Goal: Task Accomplishment & Management: Manage account settings

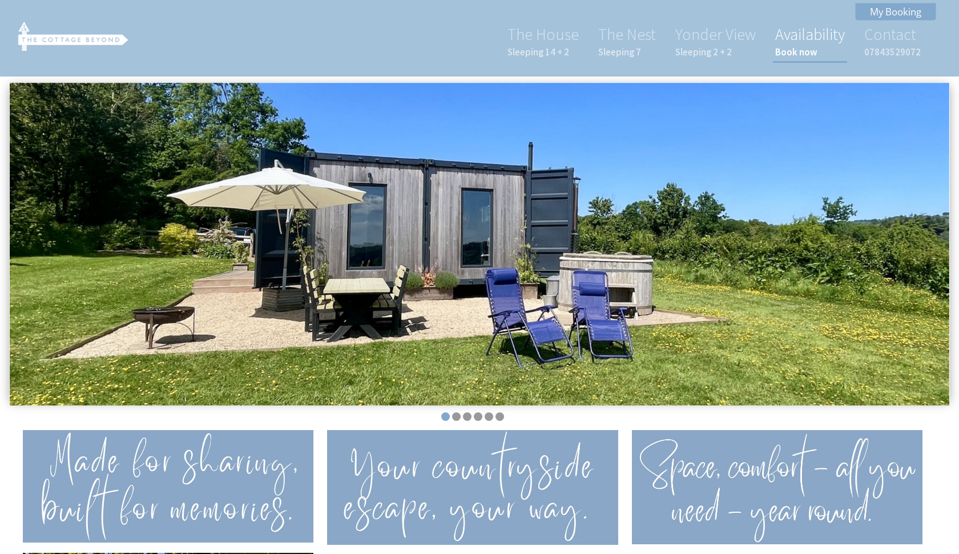
click at [807, 39] on link "Availability Book now" at bounding box center [810, 41] width 70 height 34
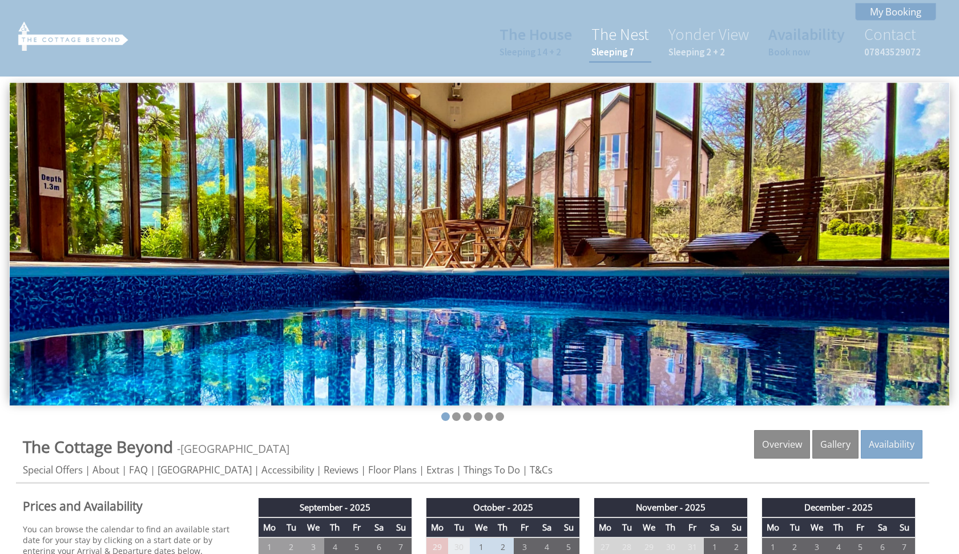
click at [617, 50] on small "Sleeping 7" at bounding box center [621, 52] width 58 height 13
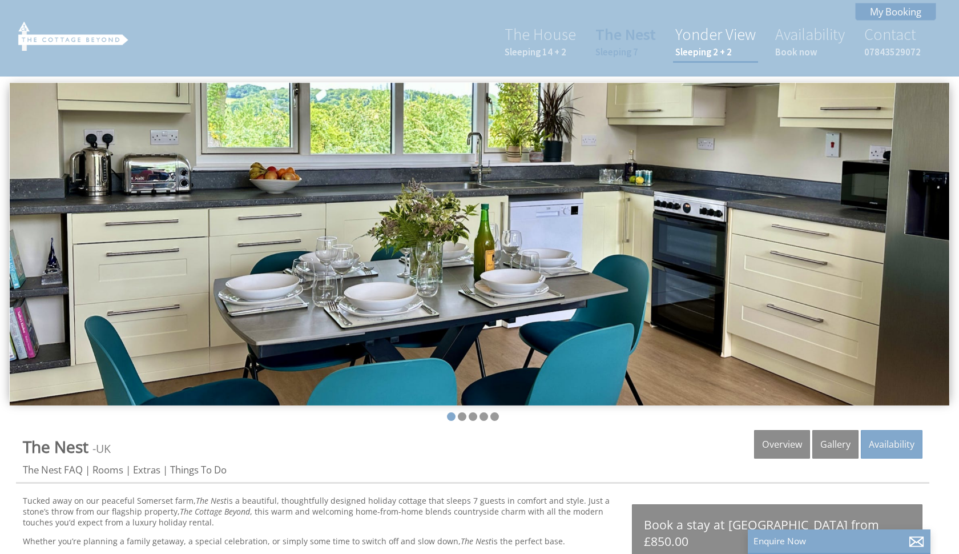
click at [705, 49] on small "Sleeping 2 + 2" at bounding box center [716, 52] width 81 height 13
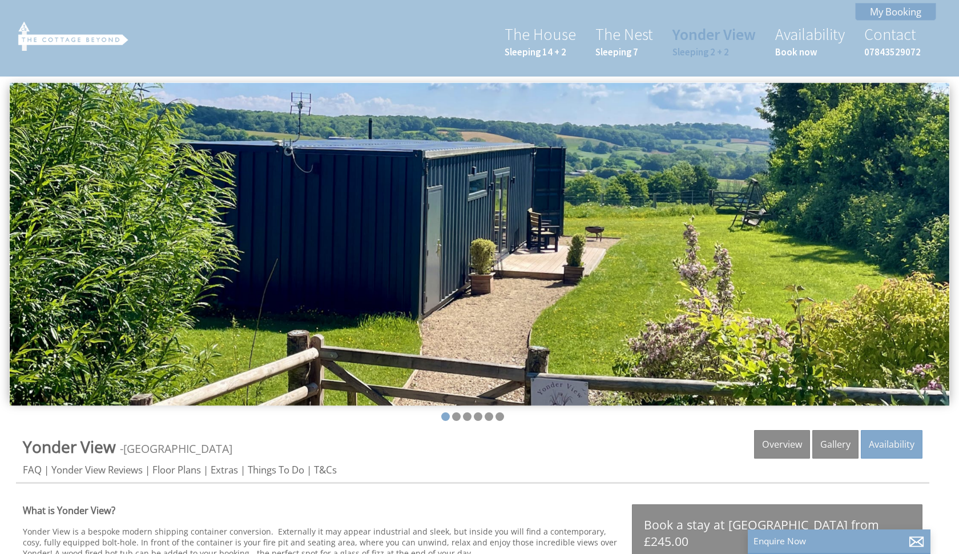
scroll to position [259, 0]
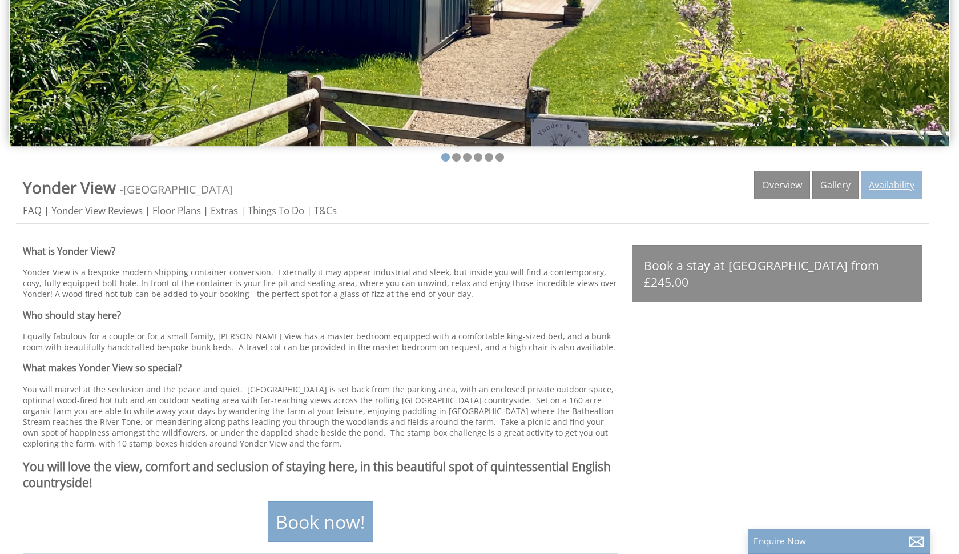
click at [884, 187] on link "Availability" at bounding box center [892, 185] width 62 height 29
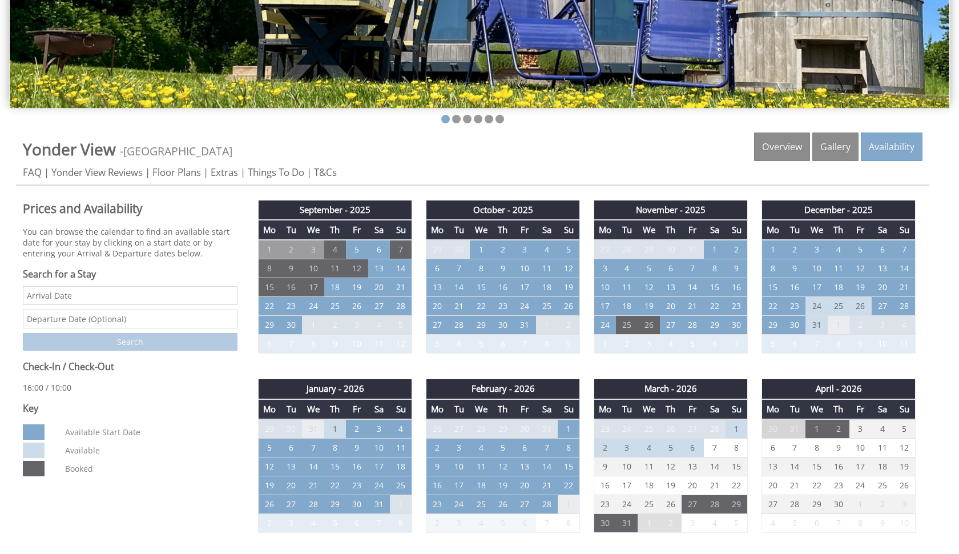
scroll to position [302, 0]
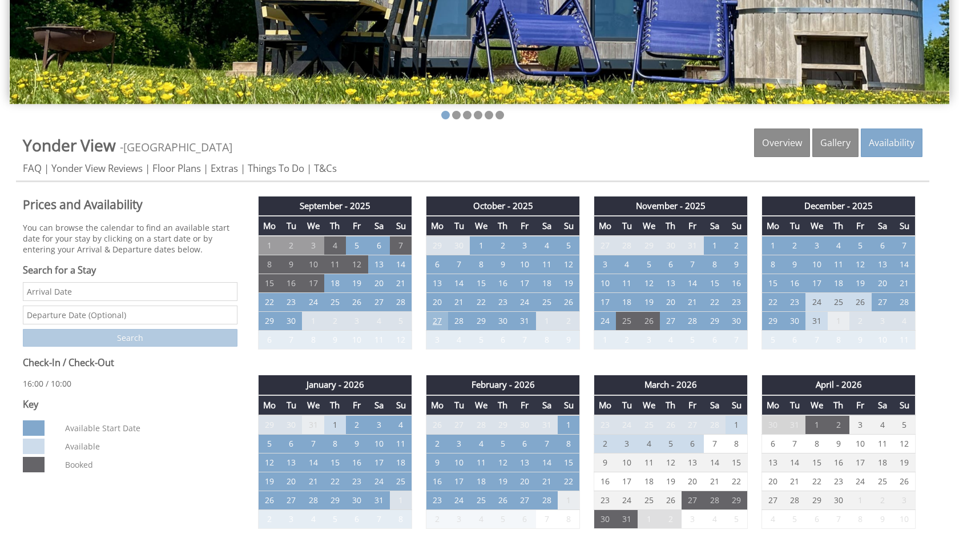
click at [437, 321] on td "27" at bounding box center [438, 321] width 22 height 19
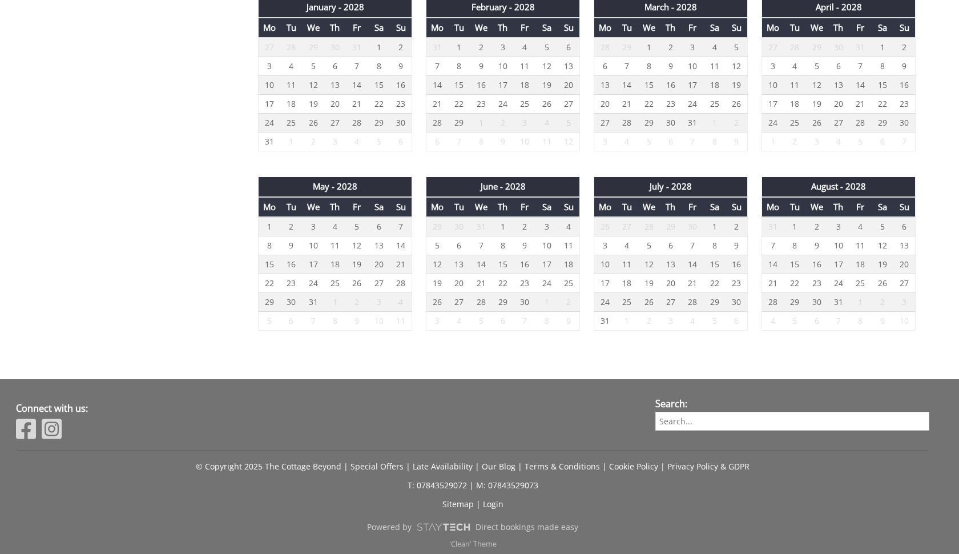
scroll to position [1754, 0]
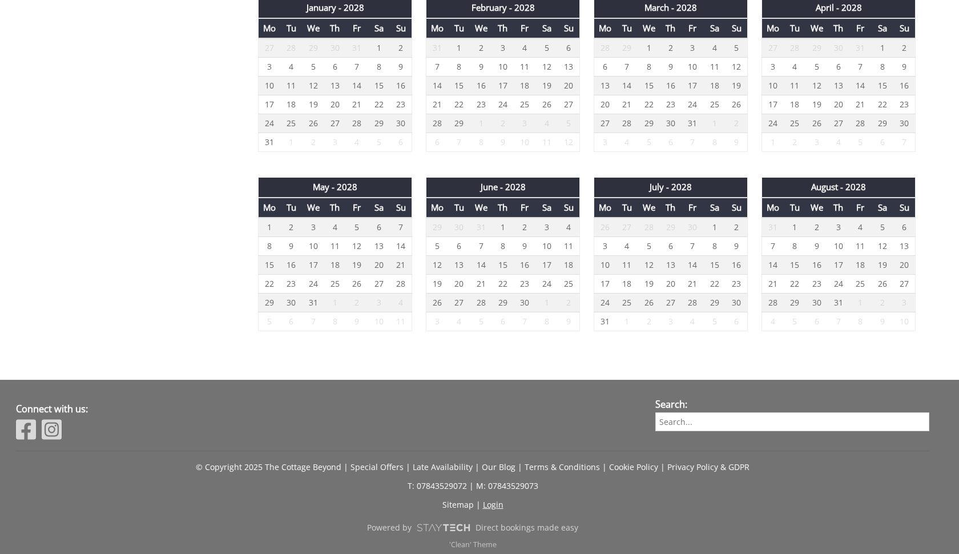
click at [493, 502] on link "Login" at bounding box center [493, 504] width 21 height 11
click at [497, 500] on link "Login" at bounding box center [493, 504] width 21 height 11
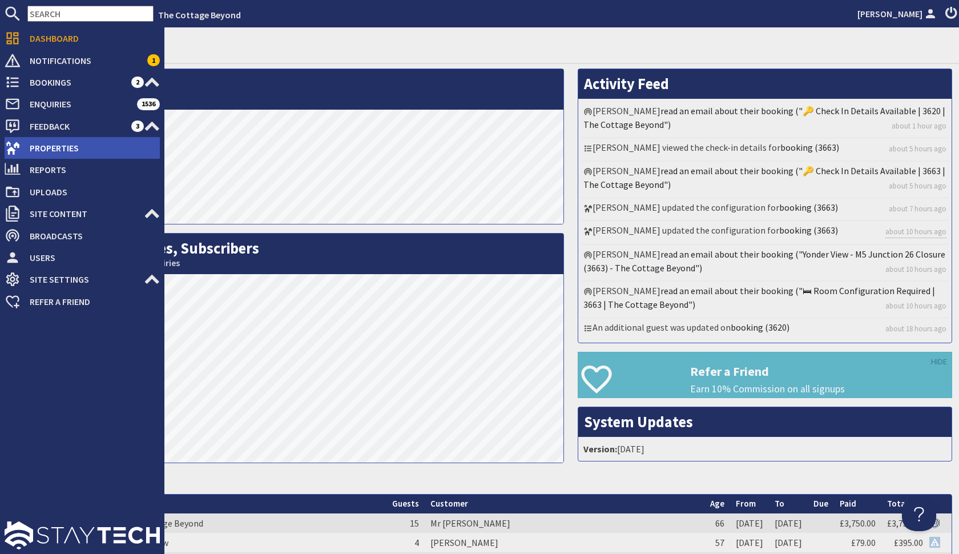
click at [39, 145] on span "Properties" at bounding box center [90, 148] width 139 height 18
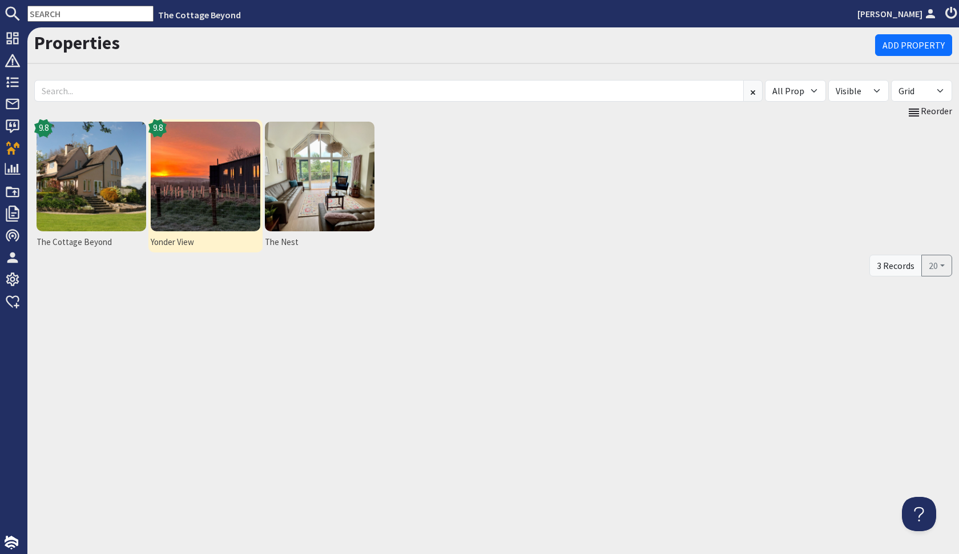
click at [178, 185] on img at bounding box center [206, 177] width 110 height 110
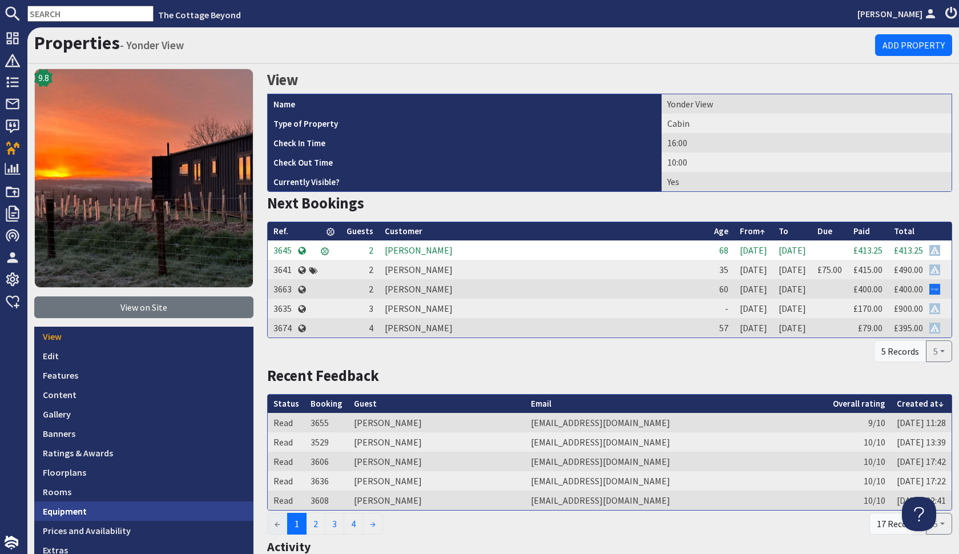
click at [114, 519] on link "Equipment" at bounding box center [143, 510] width 219 height 19
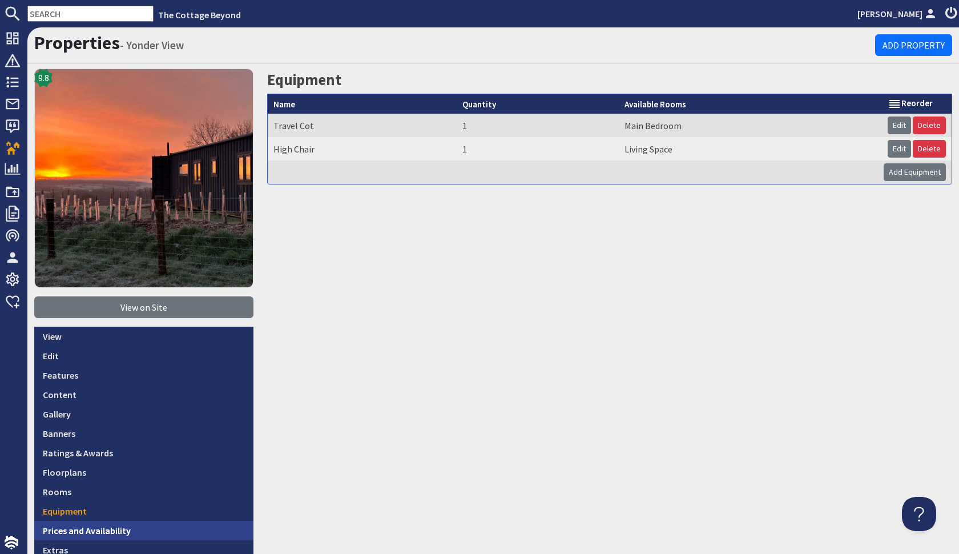
click at [115, 532] on link "Prices and Availability" at bounding box center [143, 530] width 219 height 19
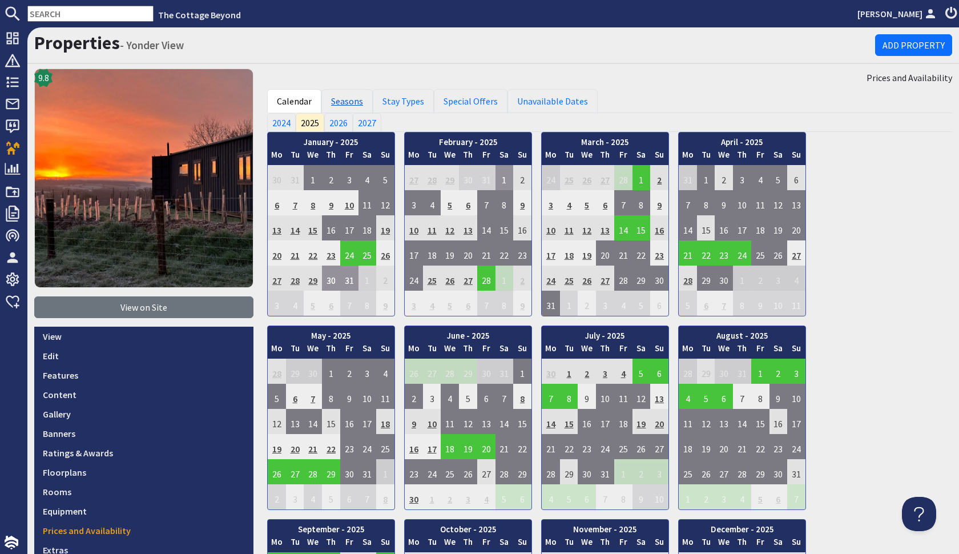
click at [356, 102] on link "Seasons" at bounding box center [346, 101] width 51 height 24
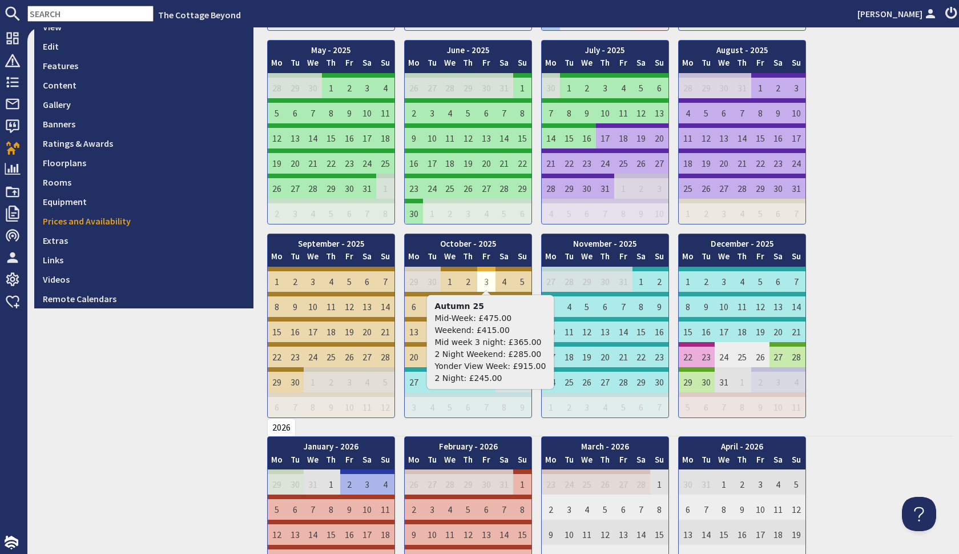
click at [482, 279] on td "3" at bounding box center [486, 279] width 18 height 25
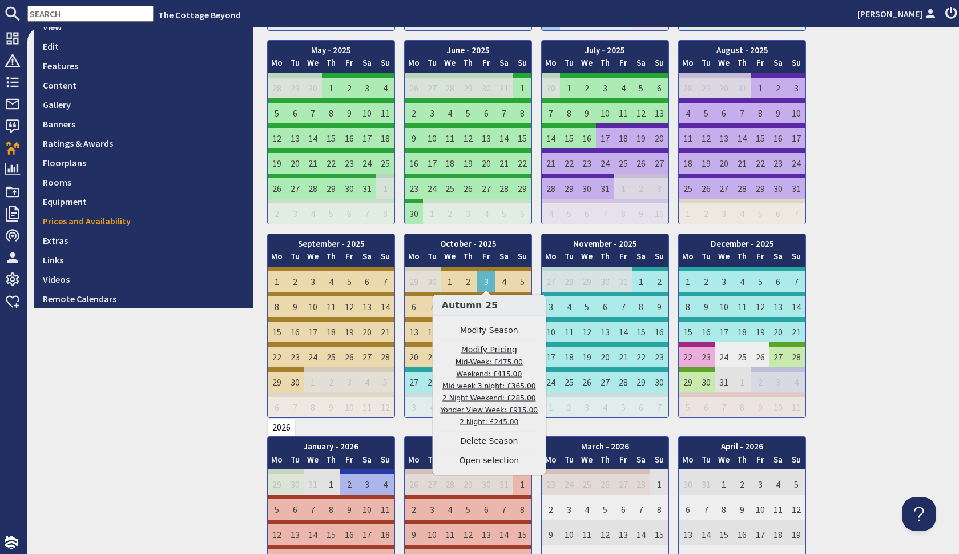
click at [489, 398] on small "Mid-Week: £475.00 Weekend: £415.00 Mid week 3 night: £365.00 2 Night Weekend: £…" at bounding box center [490, 392] width 98 height 68
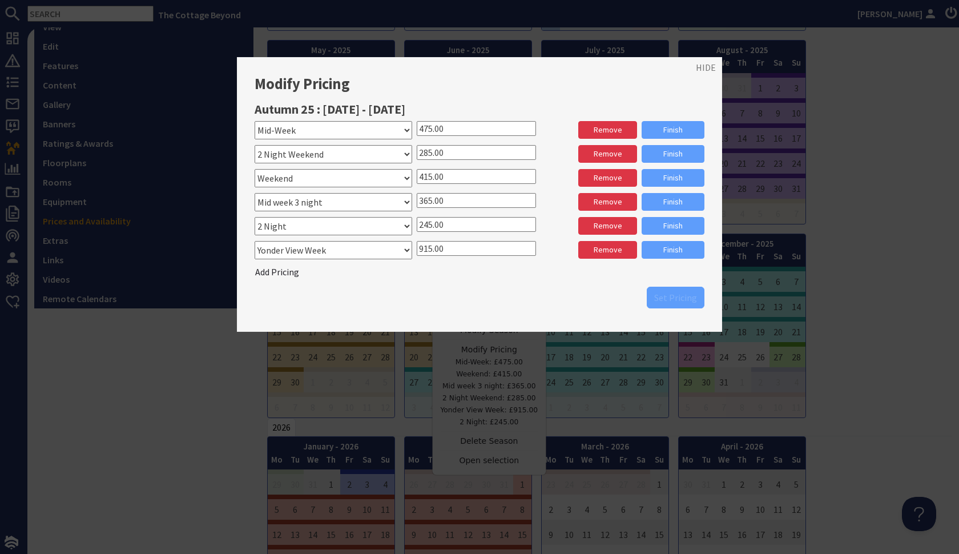
drag, startPoint x: 451, startPoint y: 199, endPoint x: 425, endPoint y: 196, distance: 25.8
click at [425, 196] on input "365.00" at bounding box center [476, 200] width 119 height 15
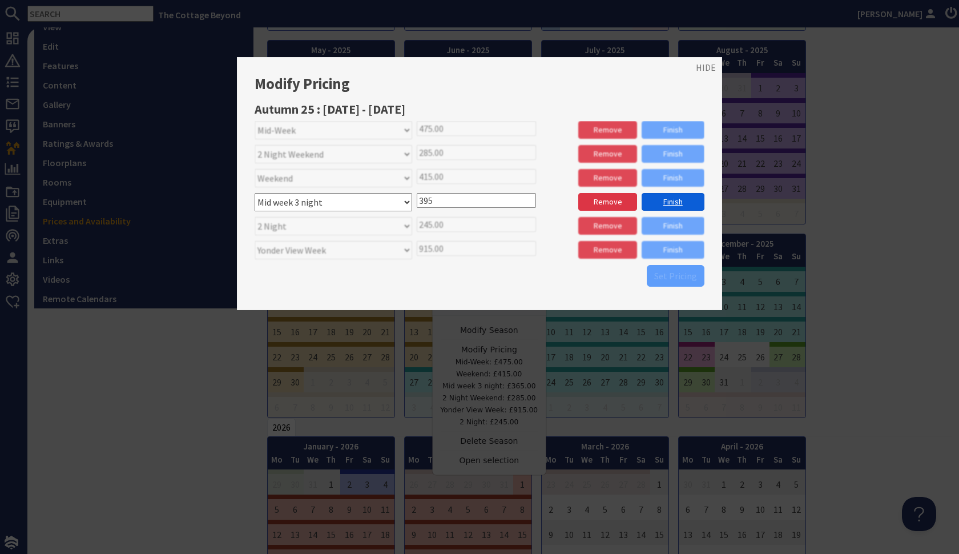
type input "395"
click at [663, 193] on link "Finish" at bounding box center [673, 202] width 63 height 18
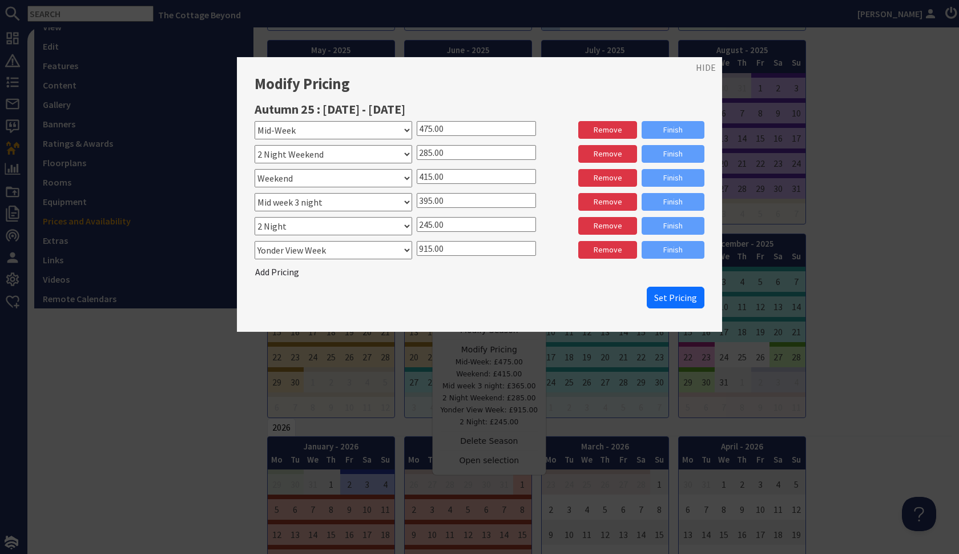
drag, startPoint x: 432, startPoint y: 221, endPoint x: 424, endPoint y: 220, distance: 8.0
click at [424, 220] on input "245.00" at bounding box center [476, 224] width 119 height 15
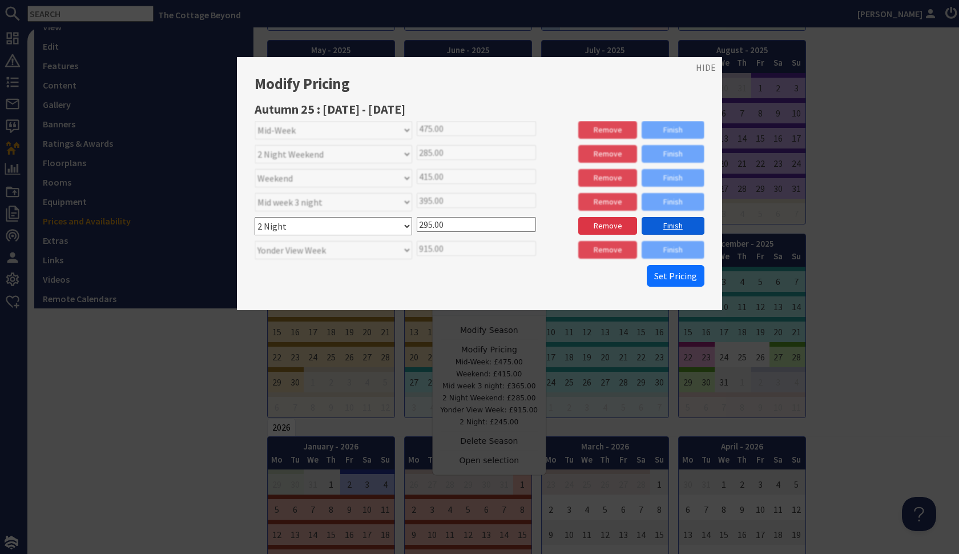
type input "295.00"
click at [669, 222] on link "Finish" at bounding box center [673, 226] width 63 height 18
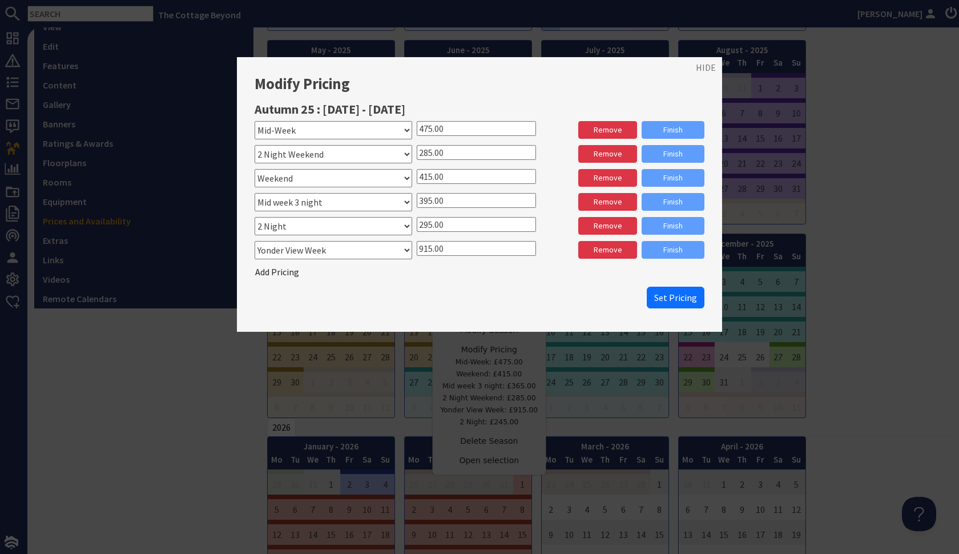
drag, startPoint x: 431, startPoint y: 247, endPoint x: 424, endPoint y: 247, distance: 7.4
click at [424, 247] on input "915.00" at bounding box center [476, 248] width 119 height 15
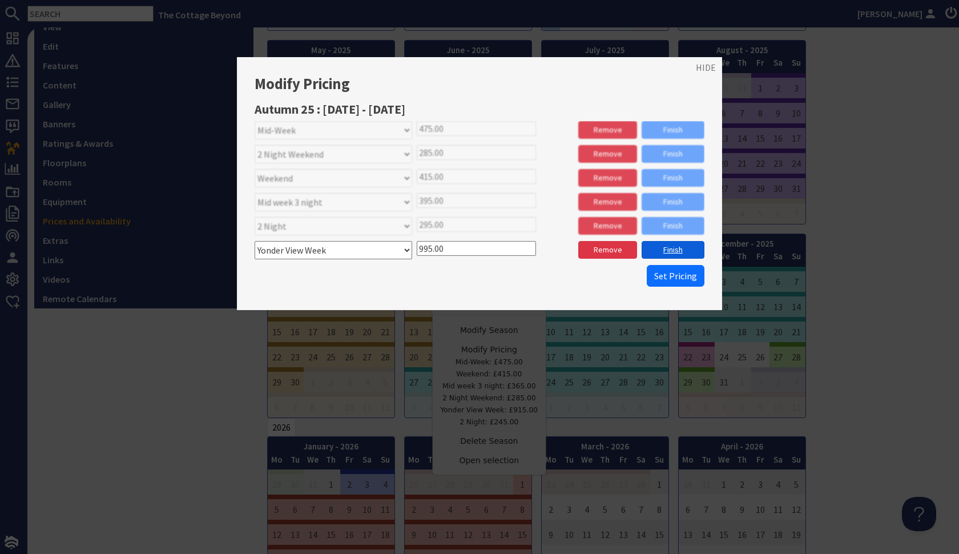
type input "995.00"
click at [671, 250] on link "Finish" at bounding box center [673, 250] width 63 height 18
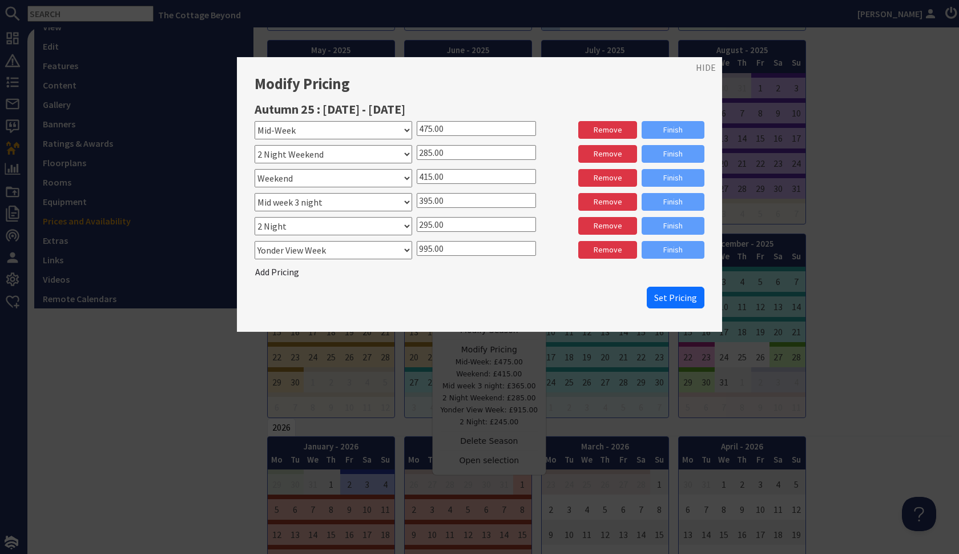
drag, startPoint x: 432, startPoint y: 151, endPoint x: 419, endPoint y: 152, distance: 13.7
click at [419, 152] on input "285.00" at bounding box center [476, 152] width 119 height 15
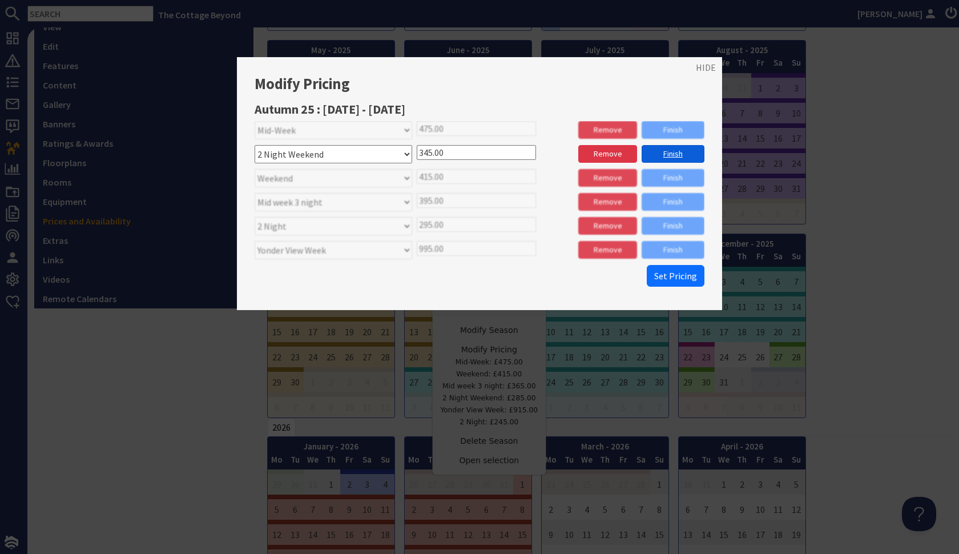
type input "345.00"
click at [665, 149] on link "Finish" at bounding box center [673, 154] width 63 height 18
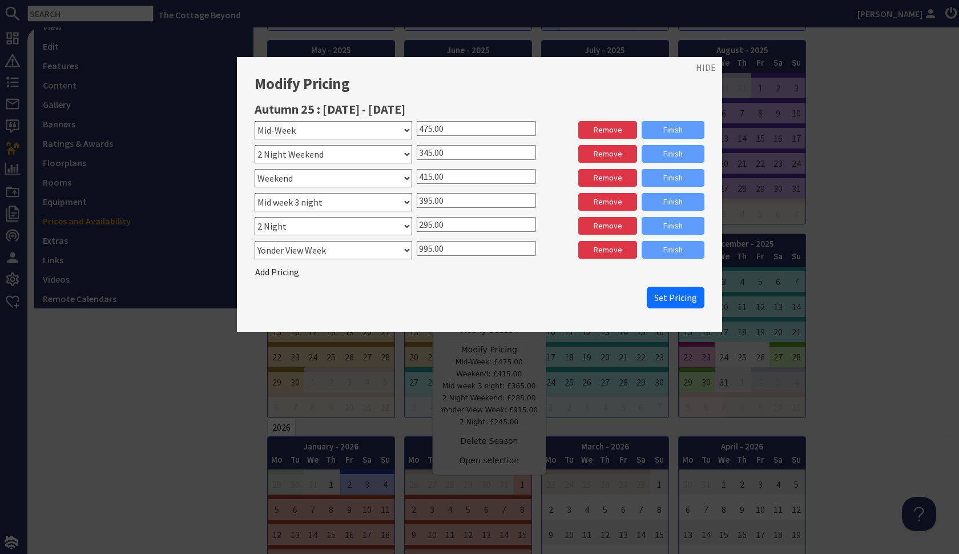
drag, startPoint x: 432, startPoint y: 127, endPoint x: 424, endPoint y: 127, distance: 7.4
click at [424, 127] on input "475.00" at bounding box center [476, 128] width 119 height 15
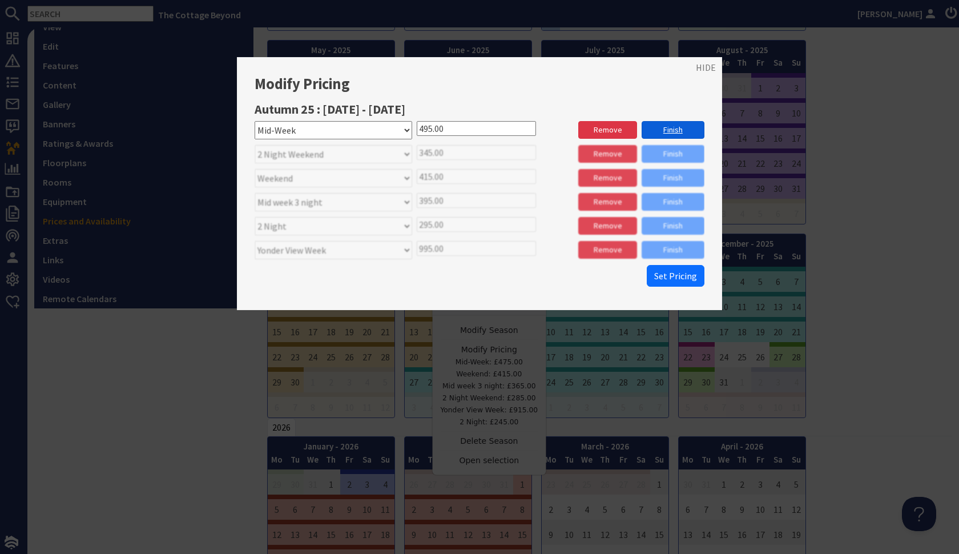
type input "495.00"
click at [665, 127] on link "Finish" at bounding box center [673, 130] width 63 height 18
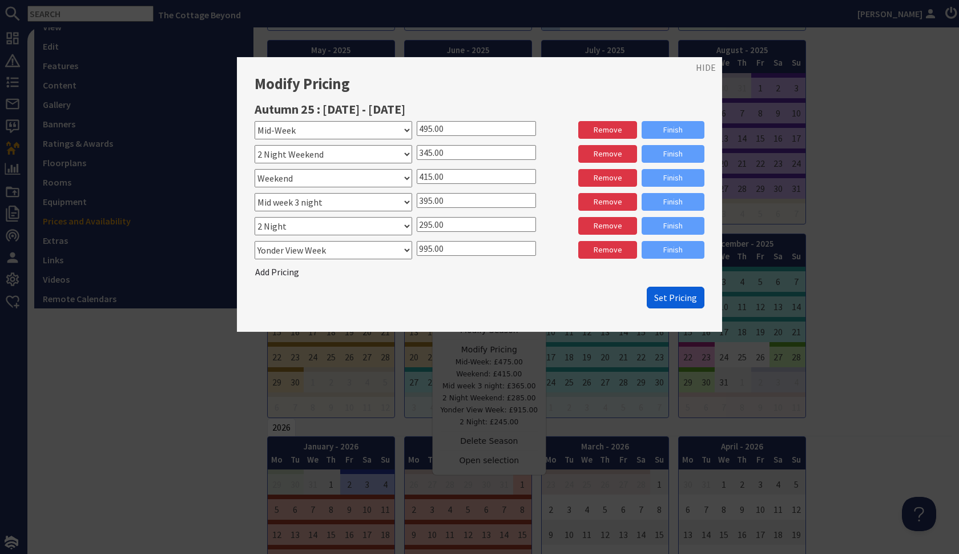
click at [670, 292] on span "Set Pricing" at bounding box center [675, 297] width 43 height 11
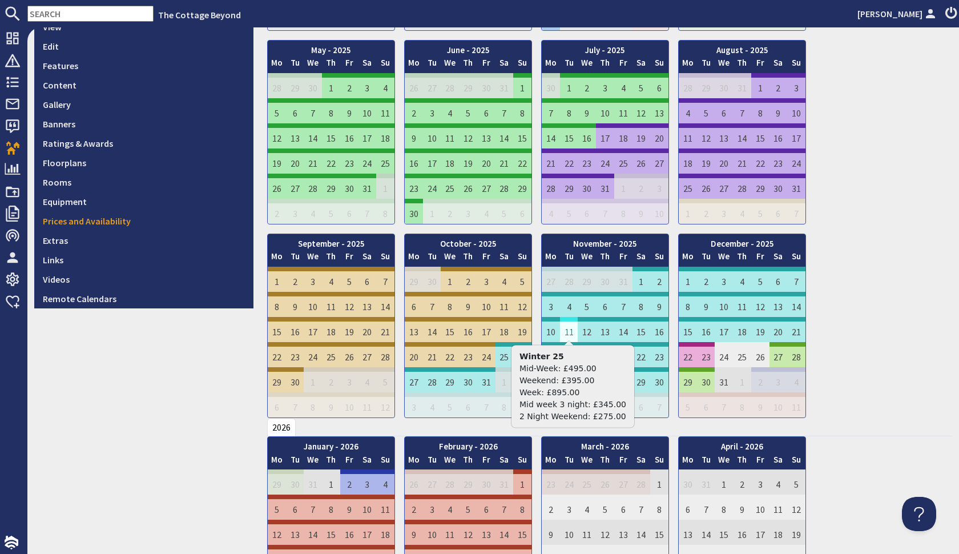
click at [572, 317] on td "11" at bounding box center [569, 329] width 18 height 25
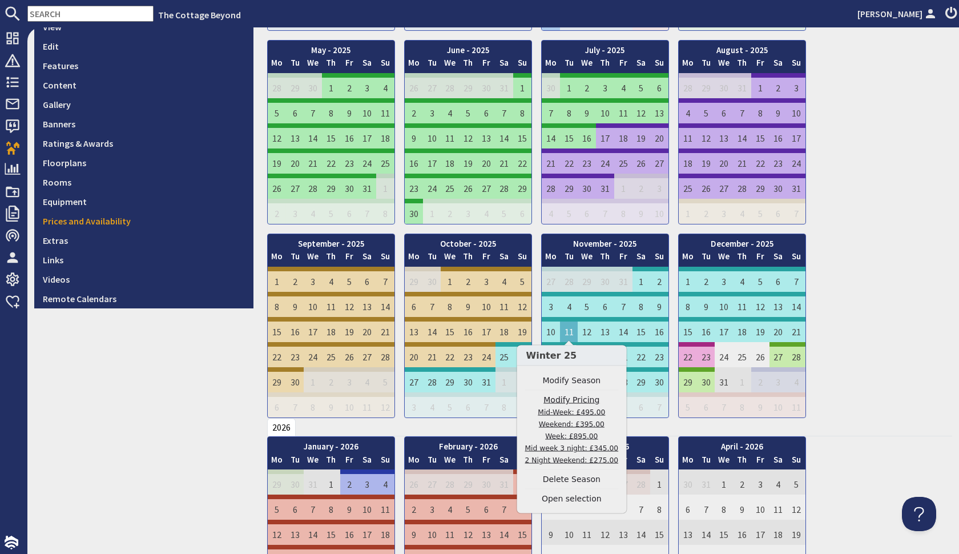
click at [574, 417] on link "Modify Pricing Mid-Week: £495.00 Weekend: £395.00 Week: £895.00 Mid week 3 nigh…" at bounding box center [572, 430] width 94 height 72
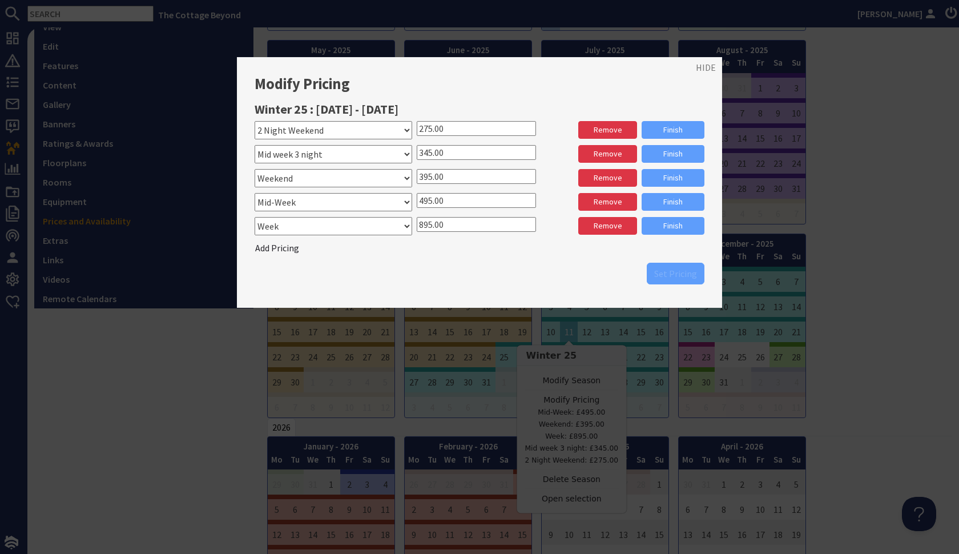
drag, startPoint x: 432, startPoint y: 152, endPoint x: 425, endPoint y: 153, distance: 6.3
click at [425, 153] on input "345.00" at bounding box center [476, 152] width 119 height 15
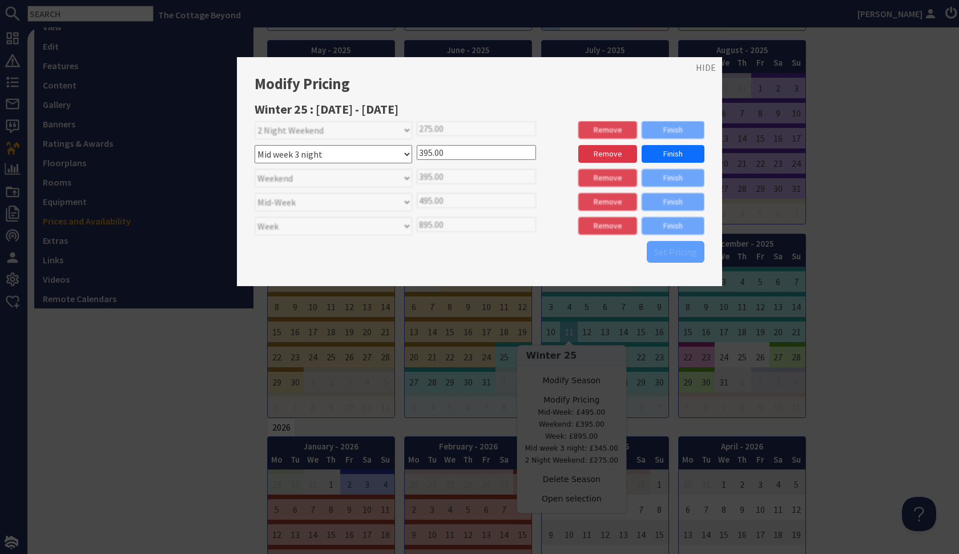
type input "395.00"
click at [484, 193] on input "495.00" at bounding box center [476, 200] width 119 height 15
click at [664, 150] on link "Finish" at bounding box center [673, 154] width 63 height 18
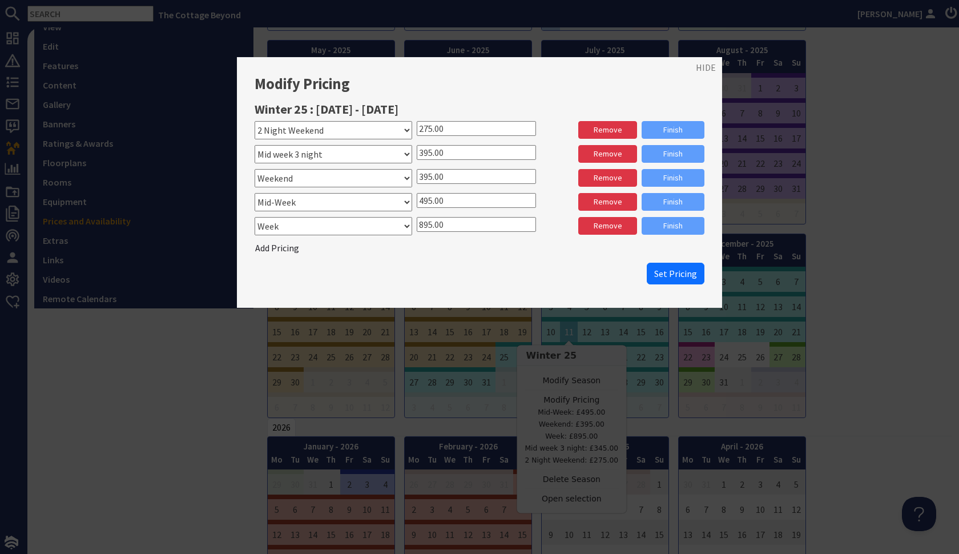
drag, startPoint x: 432, startPoint y: 223, endPoint x: 414, endPoint y: 220, distance: 18.4
click at [414, 220] on div "Please select a stay type Weekend Mid-Week Week Mid week 3 night 2 Night Weeken…" at bounding box center [480, 227] width 450 height 21
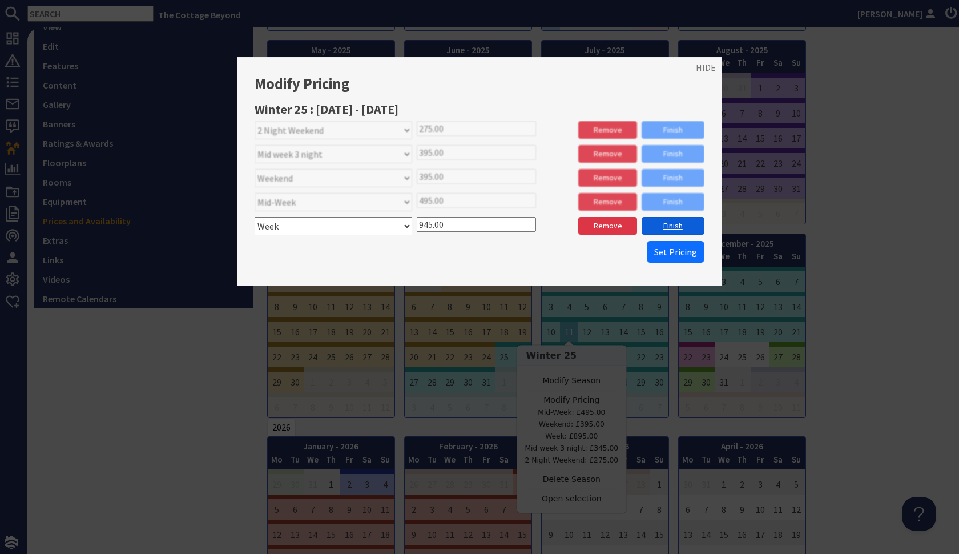
type input "945.00"
click at [680, 225] on link "Finish" at bounding box center [673, 226] width 63 height 18
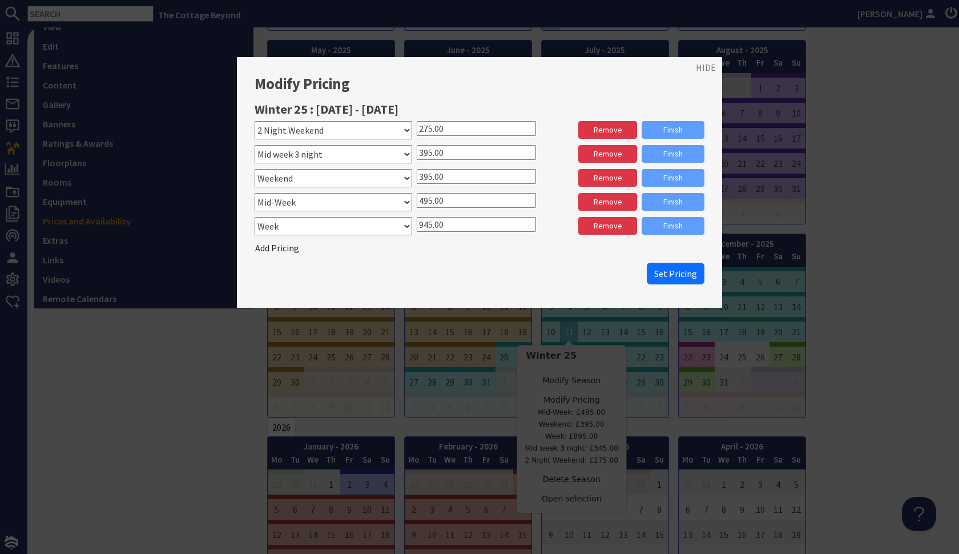
drag, startPoint x: 432, startPoint y: 224, endPoint x: 416, endPoint y: 226, distance: 16.7
click at [416, 226] on div "Please select a stay type Weekend Mid-Week Week Mid week 3 night 2 Night Weeken…" at bounding box center [480, 227] width 450 height 21
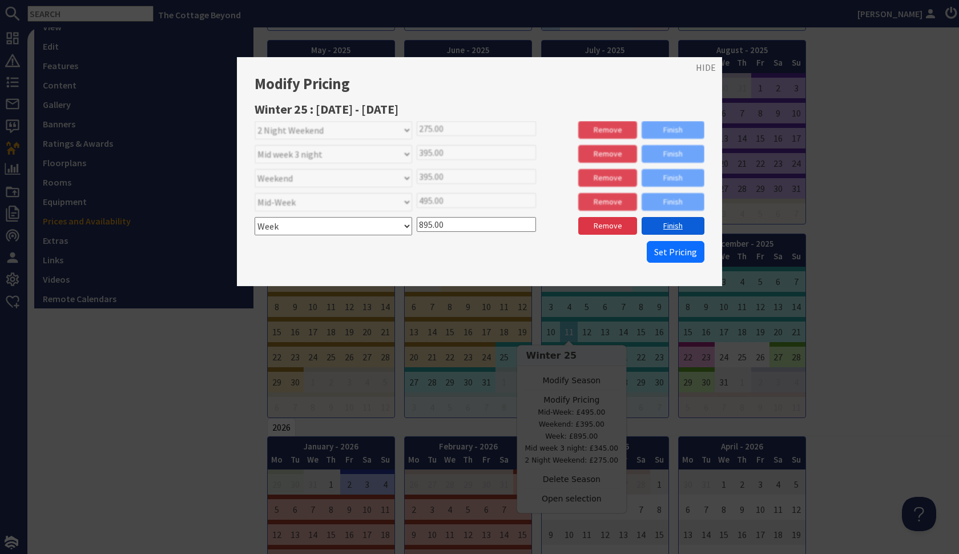
type input "895.00"
click at [677, 220] on link "Finish" at bounding box center [673, 226] width 63 height 18
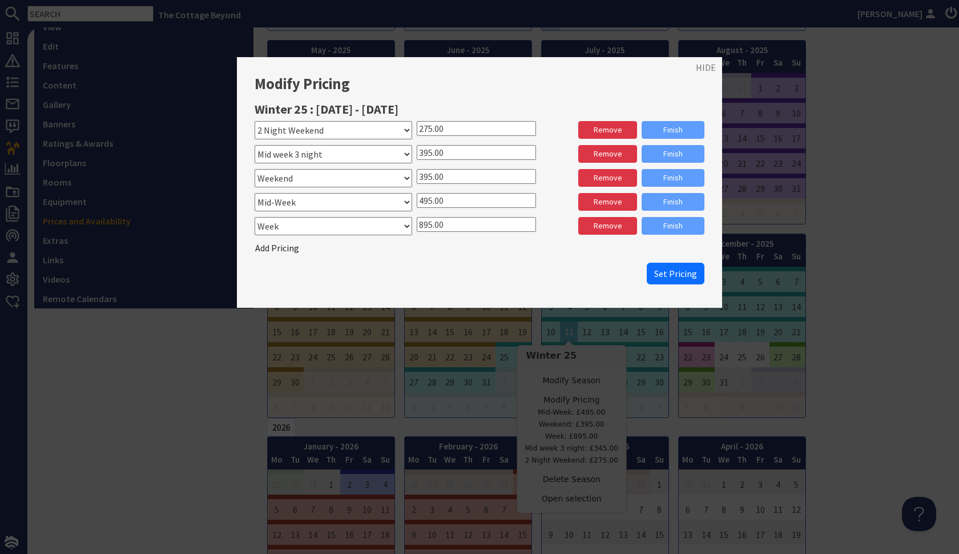
drag, startPoint x: 432, startPoint y: 127, endPoint x: 424, endPoint y: 128, distance: 7.4
click at [424, 128] on input "275.00" at bounding box center [476, 128] width 119 height 15
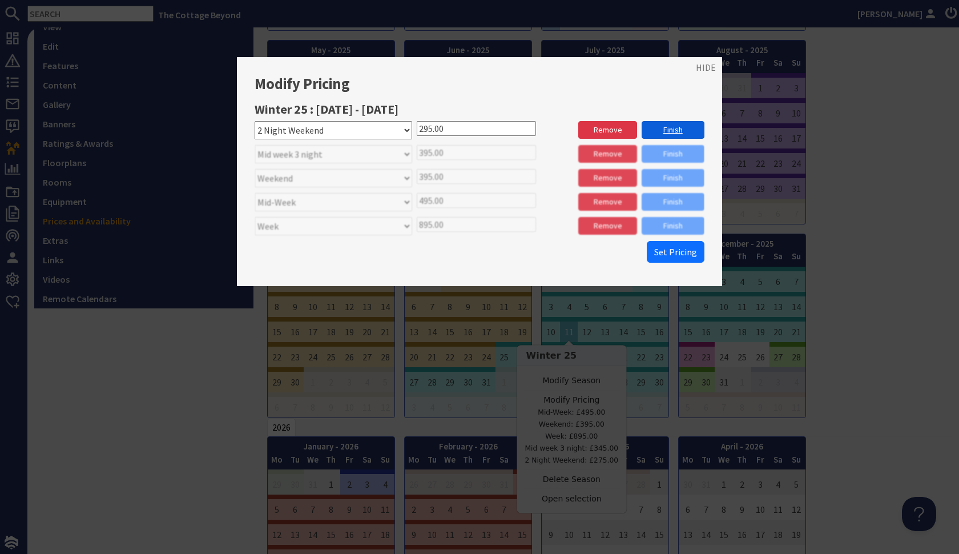
type input "295.00"
click at [675, 126] on link "Finish" at bounding box center [673, 130] width 63 height 18
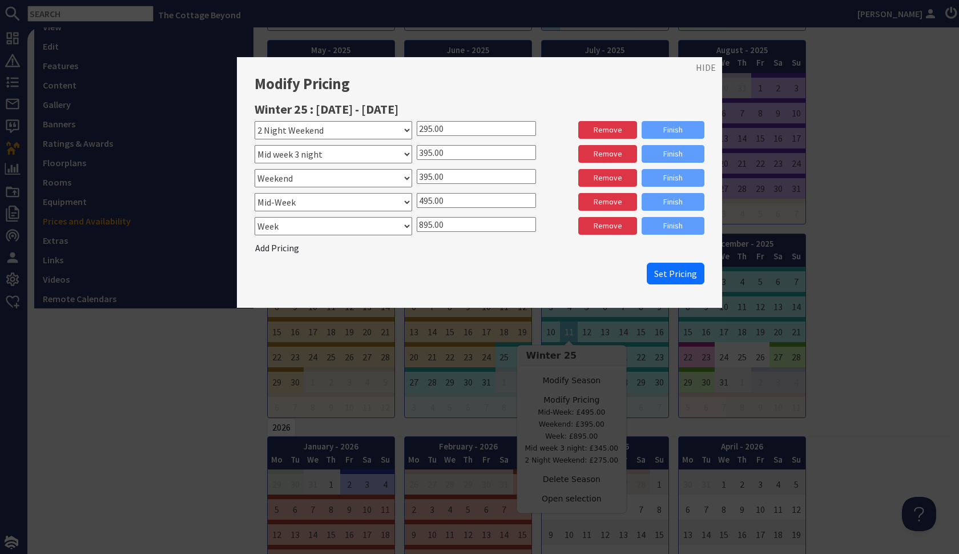
drag, startPoint x: 431, startPoint y: 176, endPoint x: 419, endPoint y: 179, distance: 12.8
click at [419, 179] on input "395.00" at bounding box center [476, 176] width 119 height 15
click at [573, 213] on div "Please select a stay type Weekend Mid-Week Week Mid week 3 night 2 Night Weeken…" at bounding box center [480, 188] width 450 height 135
click at [686, 271] on span "Set Pricing" at bounding box center [675, 273] width 43 height 11
